Goal: Task Accomplishment & Management: Use online tool/utility

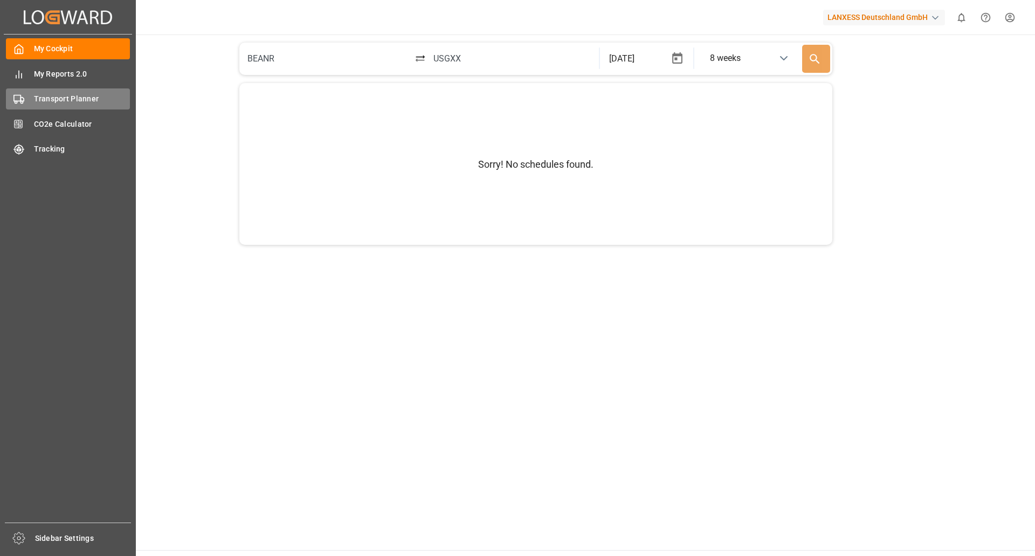
click at [51, 100] on span "Transport Planner" at bounding box center [82, 98] width 96 height 11
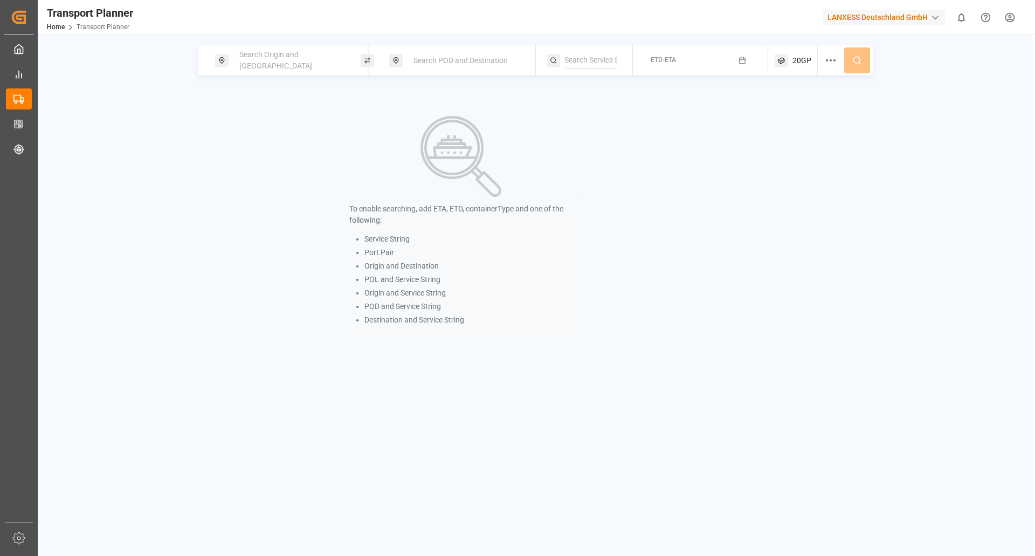
click at [307, 59] on span "Search Origin and [GEOGRAPHIC_DATA]" at bounding box center [275, 60] width 73 height 20
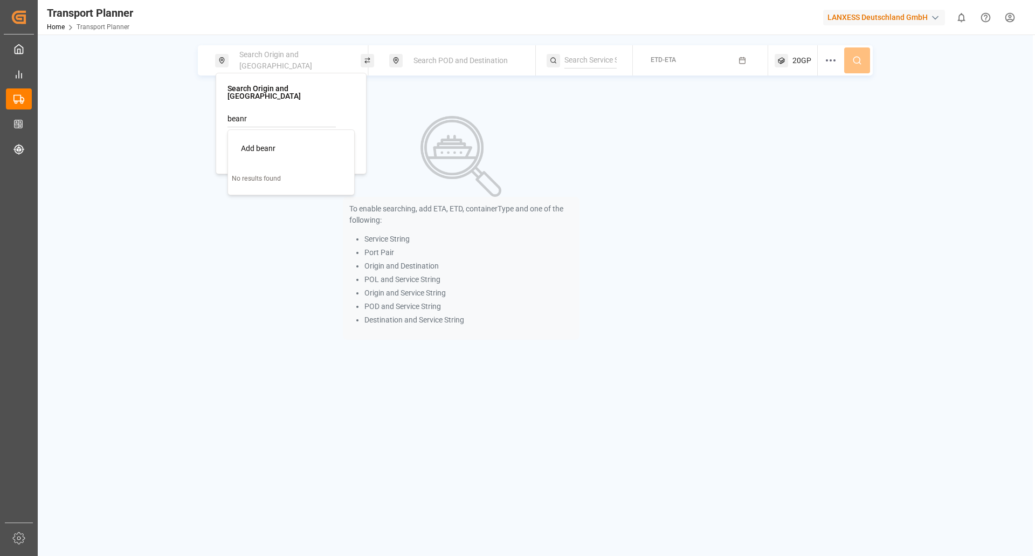
type input "beanr"
click at [188, 125] on div "Search Origin and POL Search POD and Destination ETD-ETA 20GP To enable searchi…" at bounding box center [535, 206] width 995 height 322
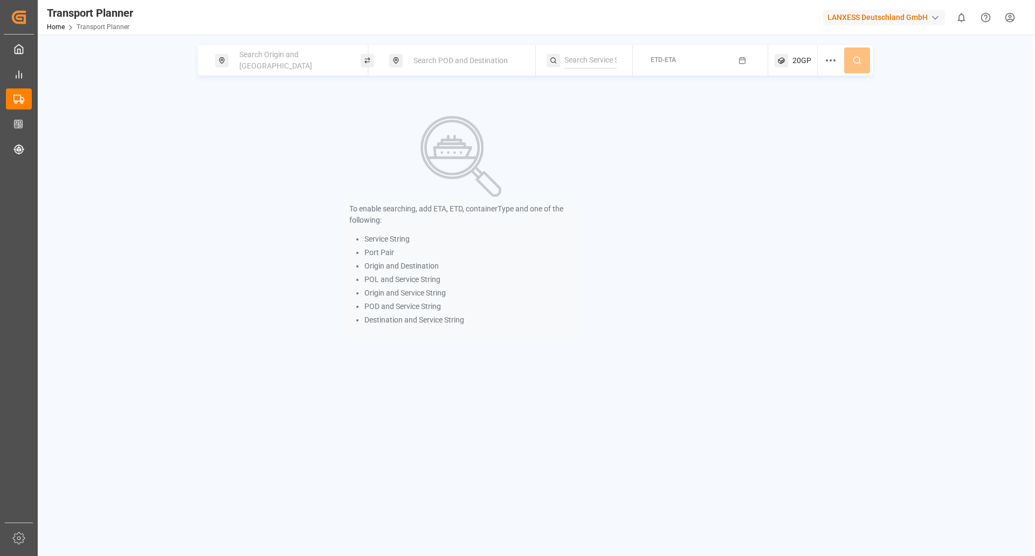
click at [277, 59] on span "Search Origin and [GEOGRAPHIC_DATA]" at bounding box center [275, 60] width 73 height 20
click at [256, 139] on input at bounding box center [282, 147] width 108 height 16
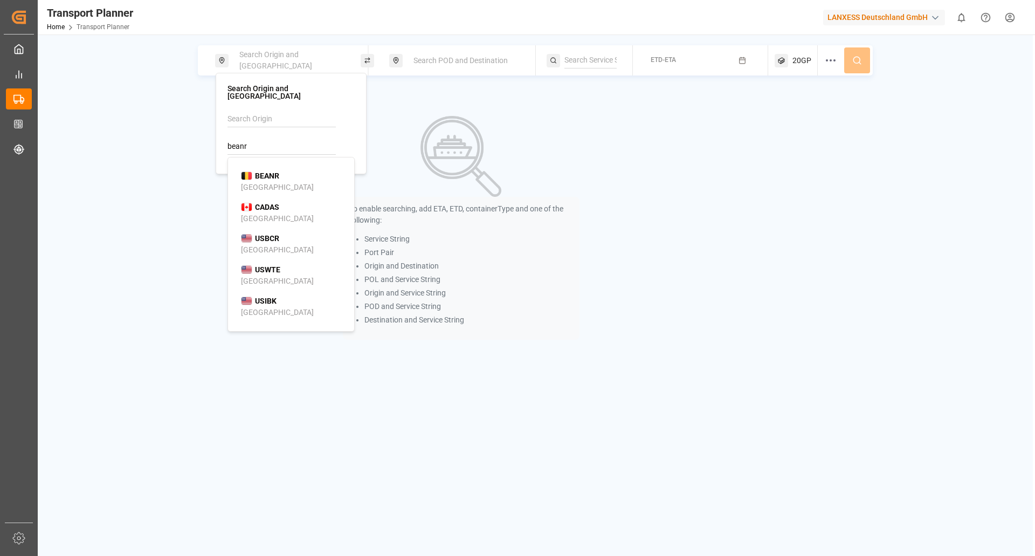
click at [261, 171] on b "BEANR" at bounding box center [267, 175] width 24 height 9
type input "BEANR"
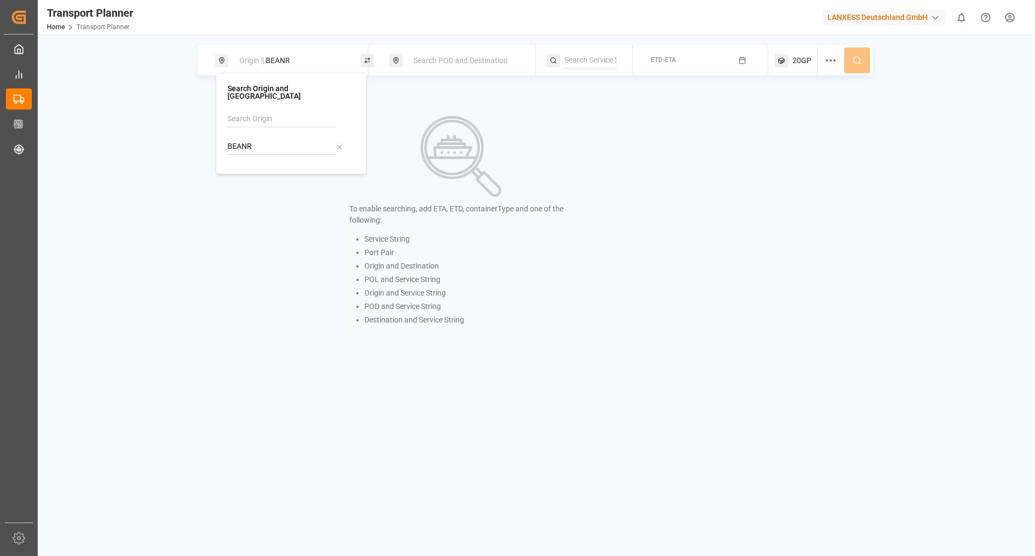
click at [456, 57] on span "Search POD and Destination" at bounding box center [460, 60] width 94 height 9
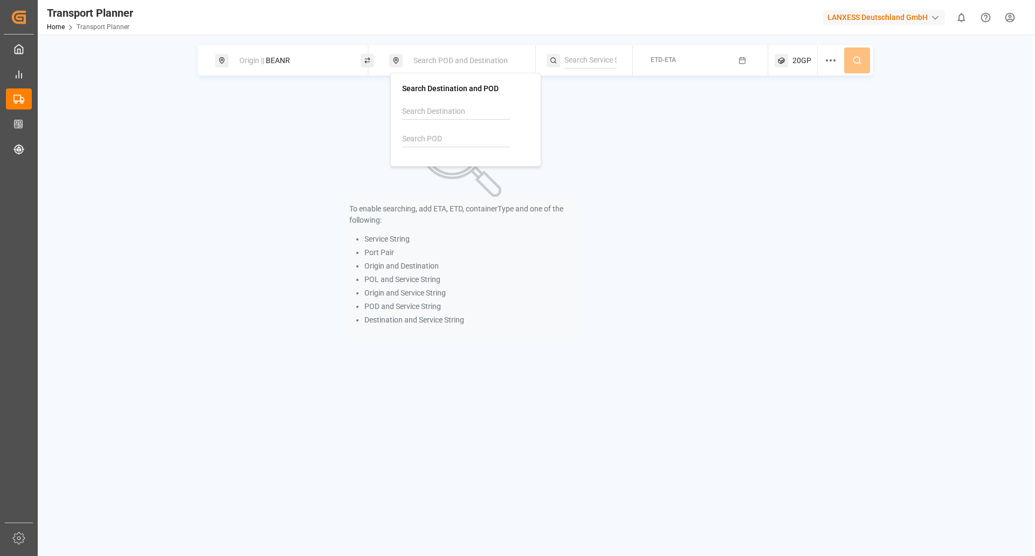
click at [439, 133] on input at bounding box center [456, 139] width 108 height 16
click at [476, 168] on div "THLCH Laem Chabang" at bounding box center [468, 174] width 105 height 23
type input "THLCH"
click at [694, 64] on button "ETD-ETA" at bounding box center [700, 60] width 122 height 21
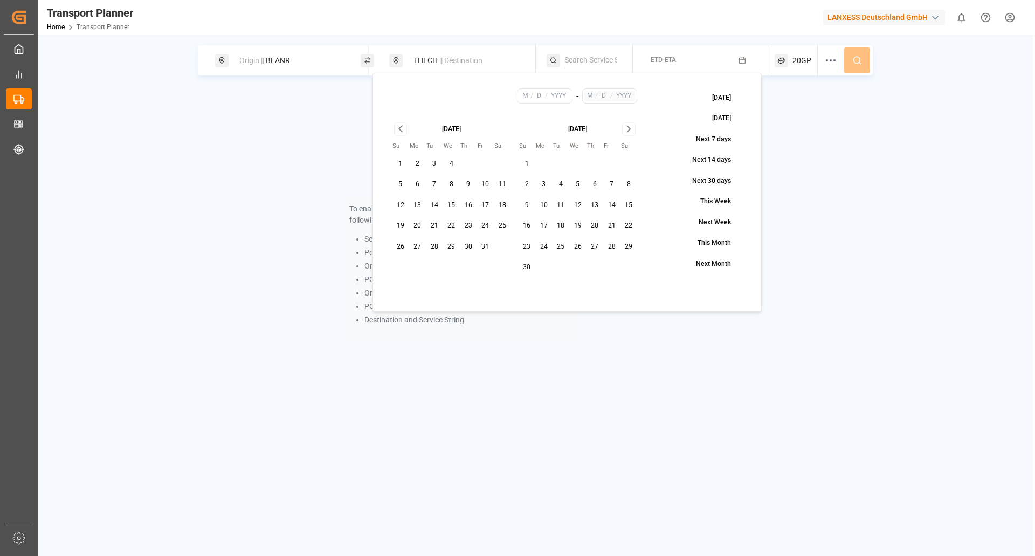
click at [404, 167] on button "1" at bounding box center [400, 163] width 17 height 17
type input "10"
type input "1"
type input "2025"
click at [630, 126] on icon "Go to next month" at bounding box center [629, 128] width 12 height 13
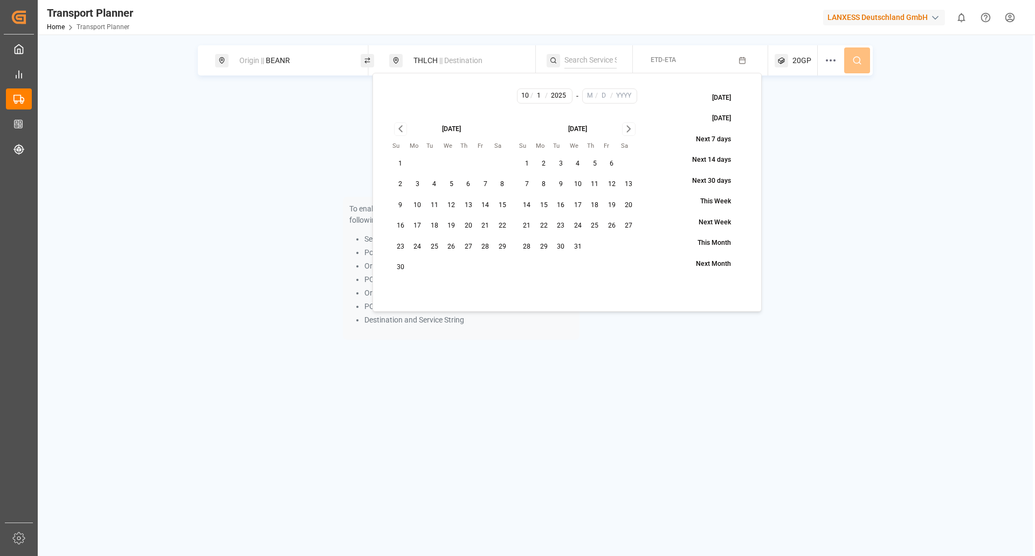
click at [580, 251] on button "31" at bounding box center [577, 246] width 17 height 17
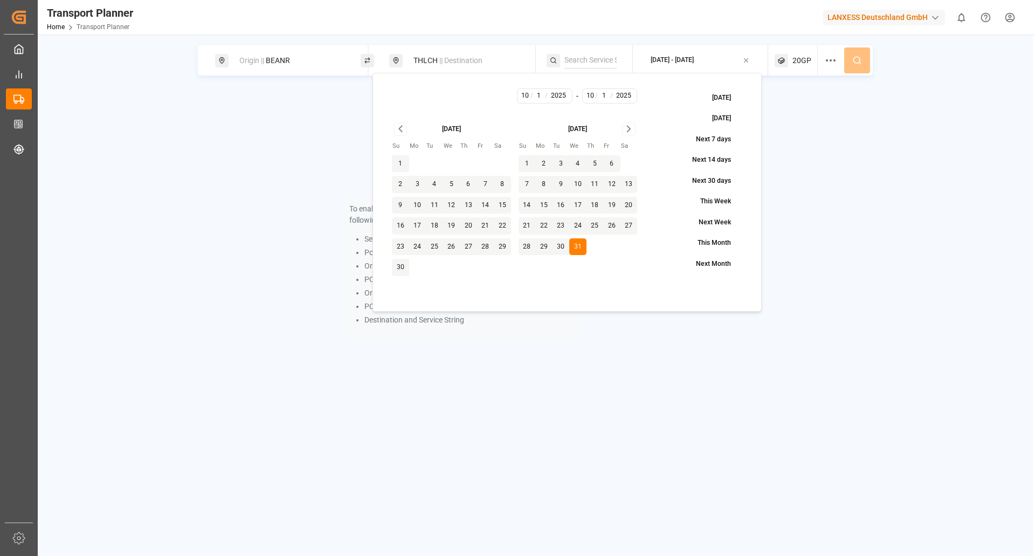
type input "12"
type input "31"
type input "2025"
click at [867, 63] on button at bounding box center [857, 60] width 26 height 26
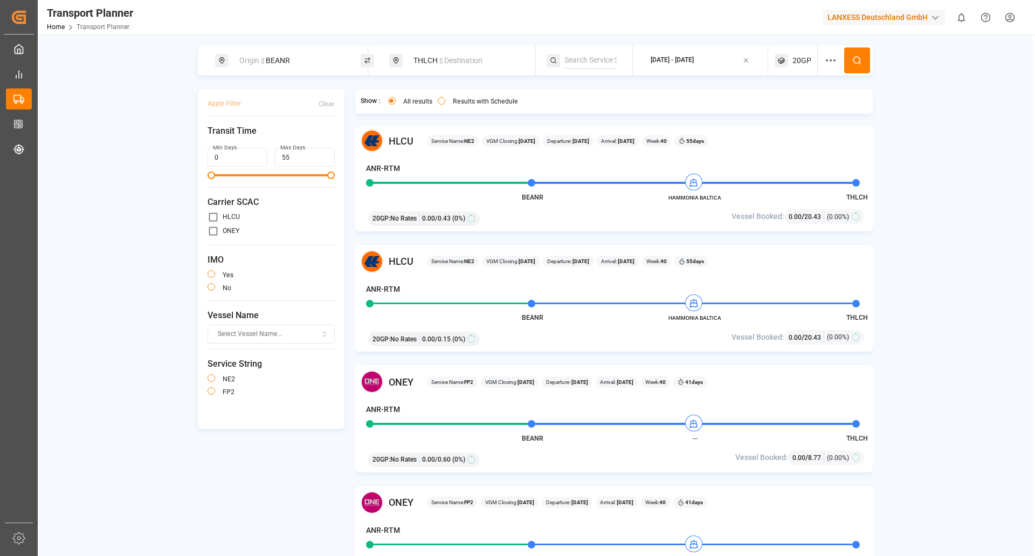
scroll to position [431, 0]
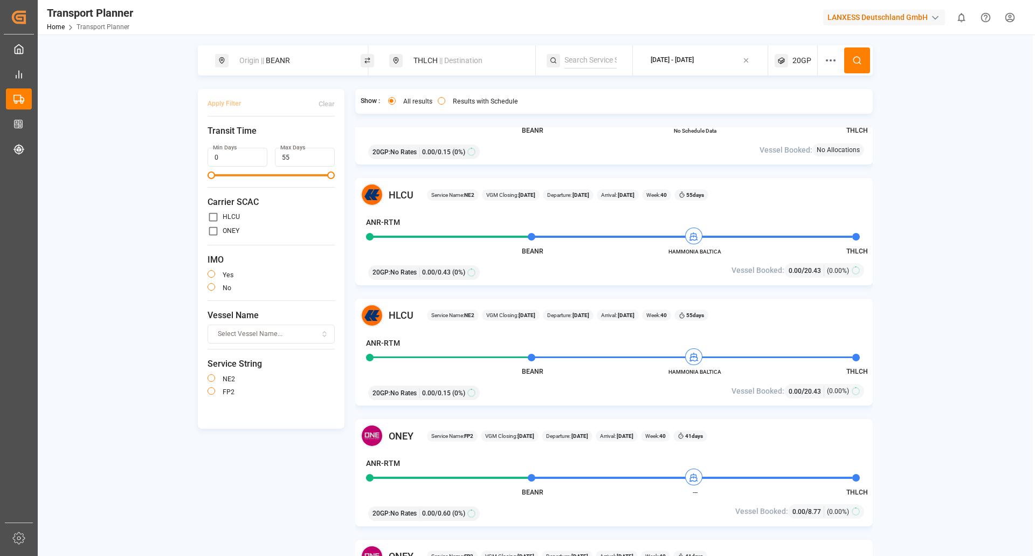
click at [700, 49] on div "[DATE] - [DATE]" at bounding box center [703, 60] width 129 height 30
click at [694, 57] on div "[DATE] - [DATE]" at bounding box center [672, 61] width 43 height 10
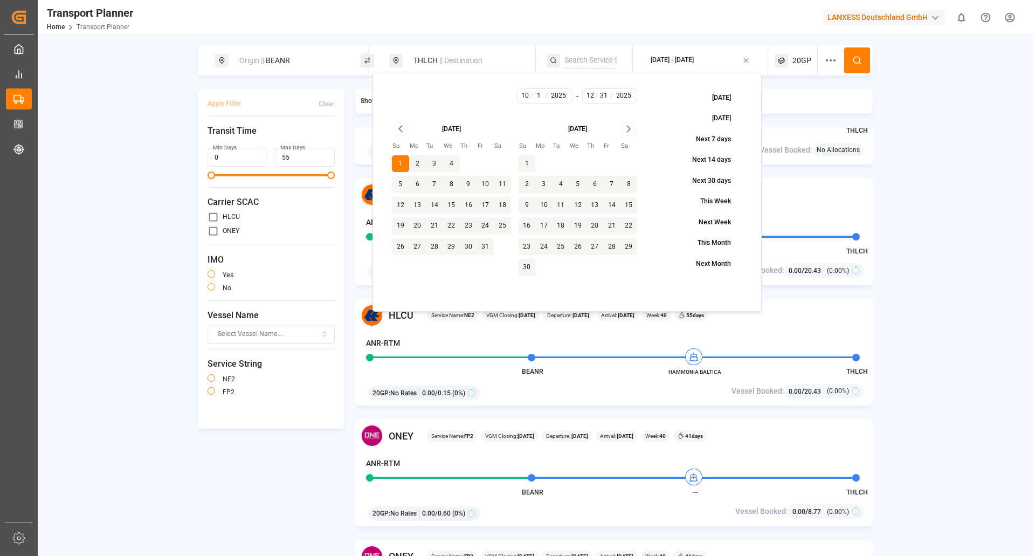
click at [417, 188] on button "6" at bounding box center [417, 184] width 17 height 17
type input "10"
type input "6"
click at [634, 121] on div "[DATE] Su Mo Tu We Th Fr Sa 1 2 3 4 5 6 7 8 9 10 11 12 13 14 15 16 17 18 19 20 …" at bounding box center [514, 199] width 260 height 169
click at [625, 130] on icon "Go to next month" at bounding box center [629, 128] width 12 height 13
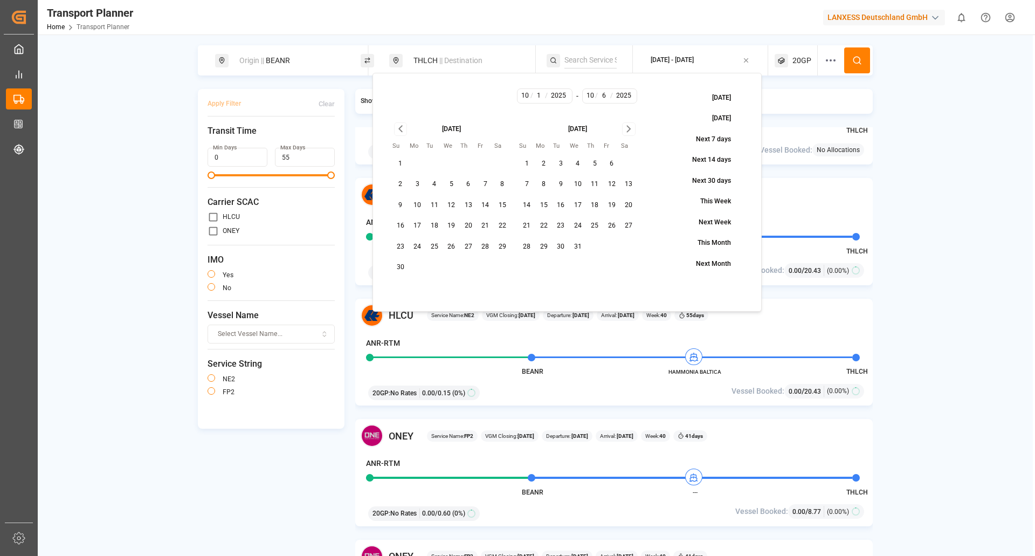
click at [577, 243] on button "31" at bounding box center [577, 246] width 17 height 17
type input "12"
type input "31"
click at [794, 60] on span "20GP" at bounding box center [801, 60] width 19 height 11
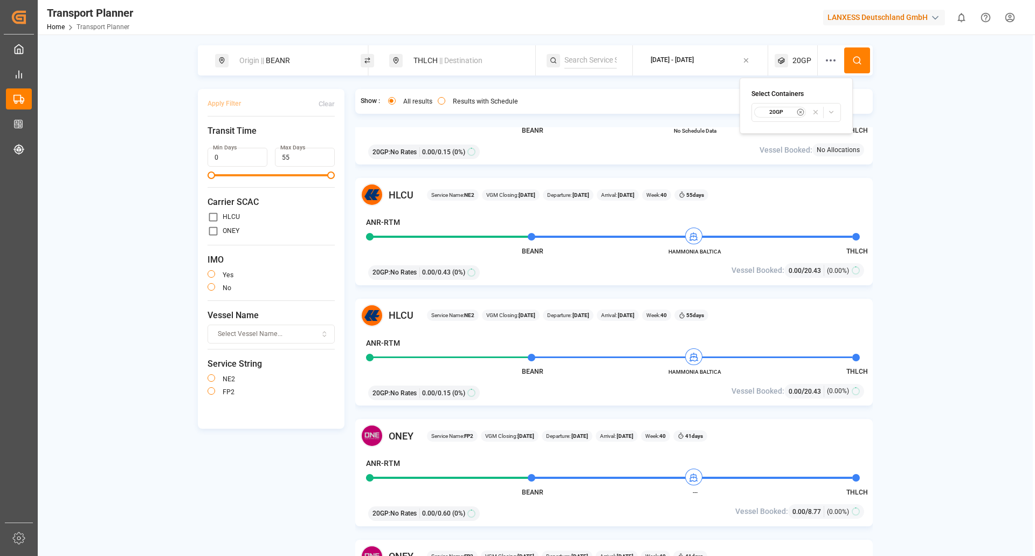
click at [833, 61] on icon at bounding box center [830, 60] width 13 height 13
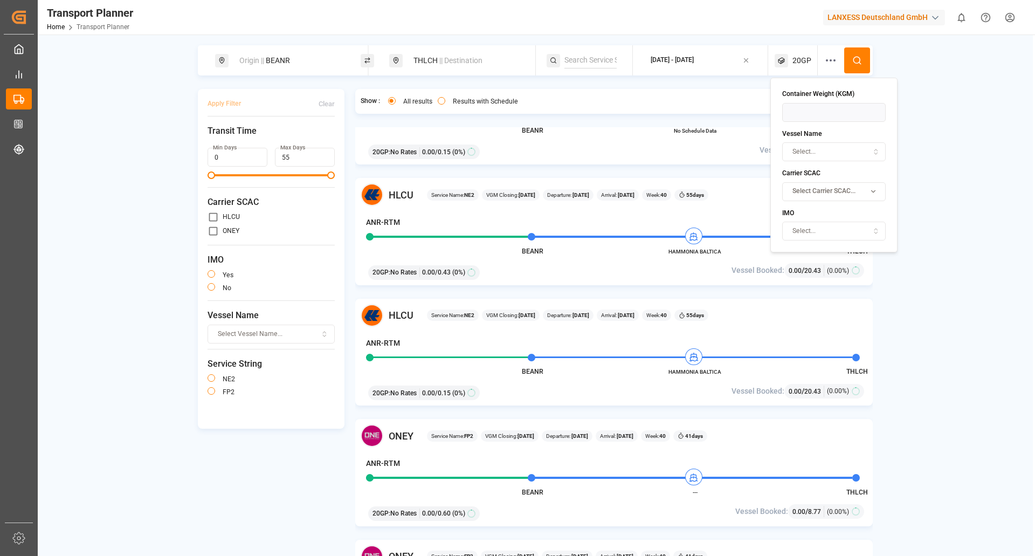
click at [878, 197] on button "Select Carrier SCAC..." at bounding box center [834, 191] width 104 height 19
click at [790, 296] on button "Suggestions" at bounding box center [791, 293] width 8 height 8
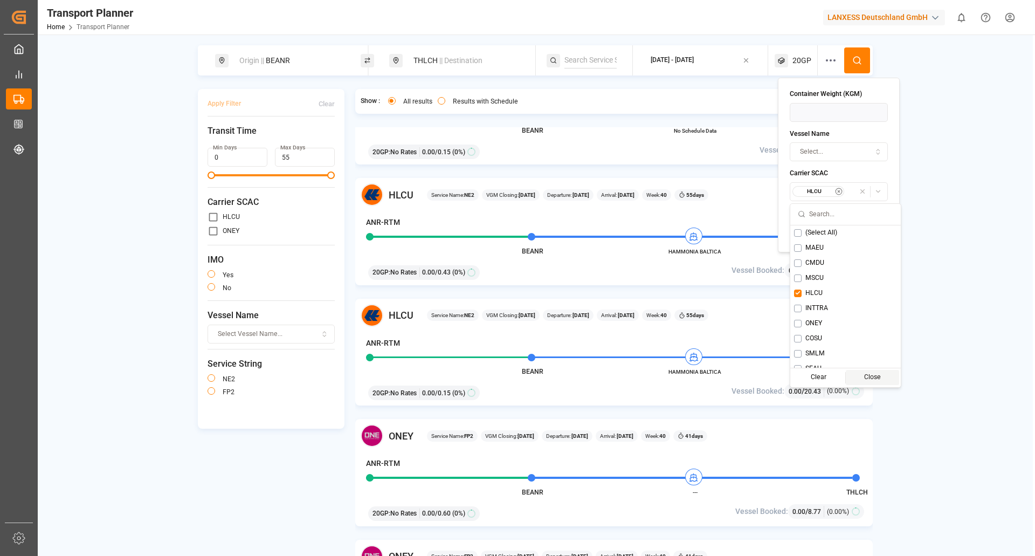
click at [859, 382] on div "Close" at bounding box center [872, 377] width 53 height 15
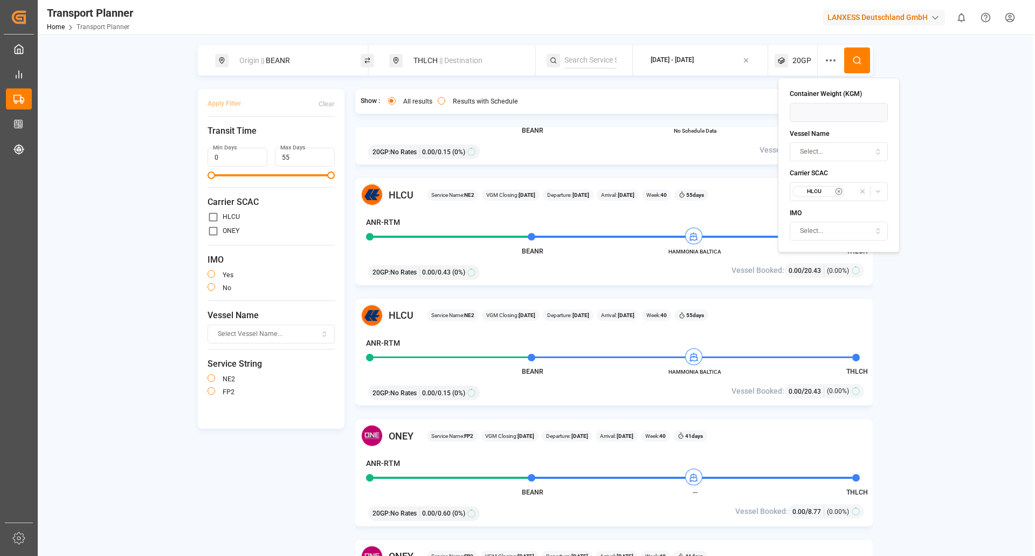
click at [859, 62] on icon at bounding box center [857, 61] width 10 height 10
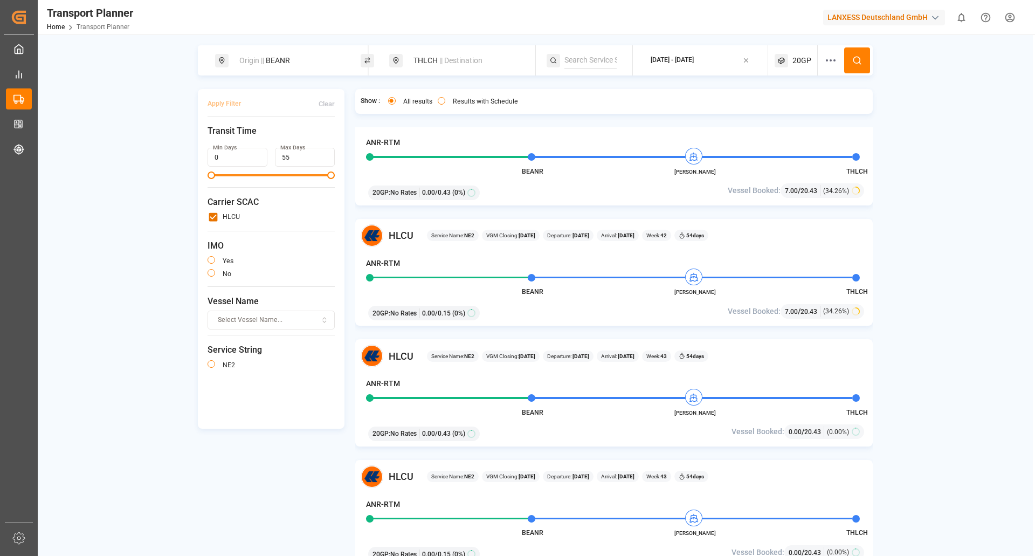
scroll to position [755, 0]
